Goal: Task Accomplishment & Management: Use online tool/utility

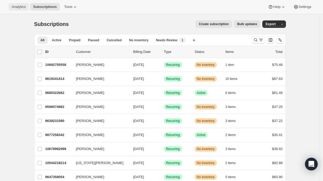
click at [23, 6] on span "Analytics" at bounding box center [19, 7] width 14 height 4
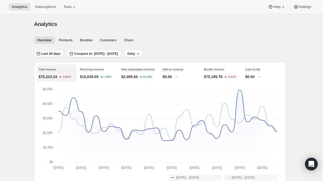
click at [60, 55] on span "Last 30 days" at bounding box center [51, 54] width 19 height 4
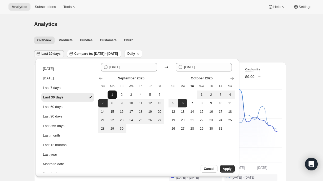
click at [114, 94] on span "1" at bounding box center [112, 95] width 5 height 4
type input "[DATE]"
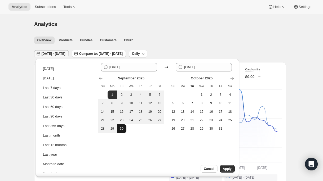
click at [125, 132] on button "30" at bounding box center [122, 129] width 10 height 8
type input "[DATE]"
click at [229, 170] on span "Apply" at bounding box center [227, 169] width 9 height 4
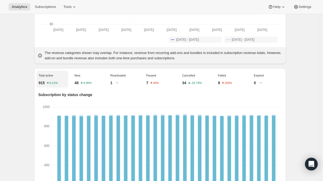
scroll to position [138, 0]
